Goal: Find specific page/section: Find specific page/section

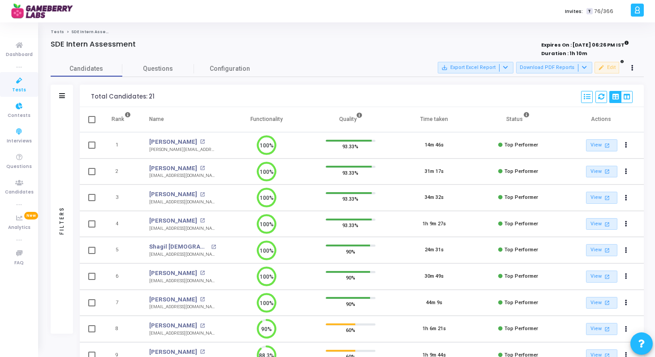
click at [21, 87] on span "Tests" at bounding box center [19, 90] width 14 height 8
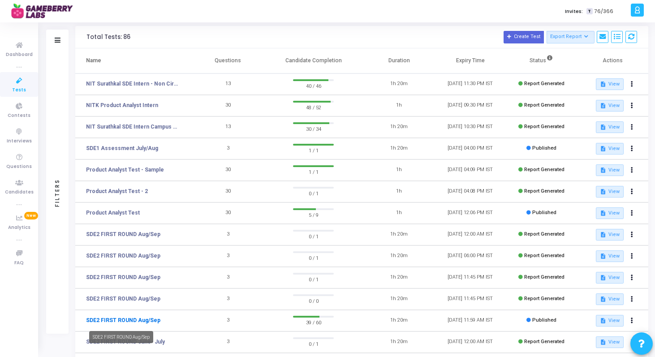
click at [108, 319] on link "SDE2 FIRST ROUND Aug/Sep" at bounding box center [123, 320] width 74 height 8
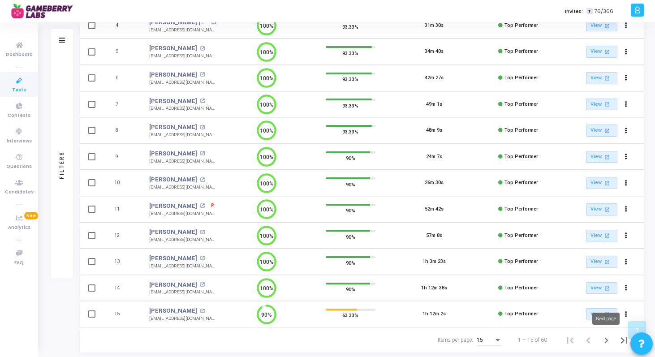
click at [604, 339] on icon "Next page" at bounding box center [606, 340] width 13 height 13
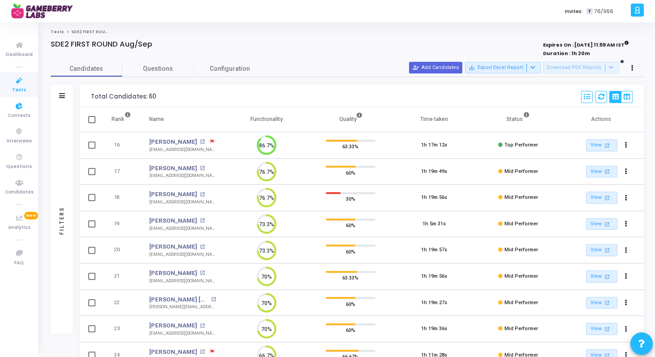
click at [20, 82] on icon at bounding box center [19, 80] width 19 height 11
